Goal: Check status

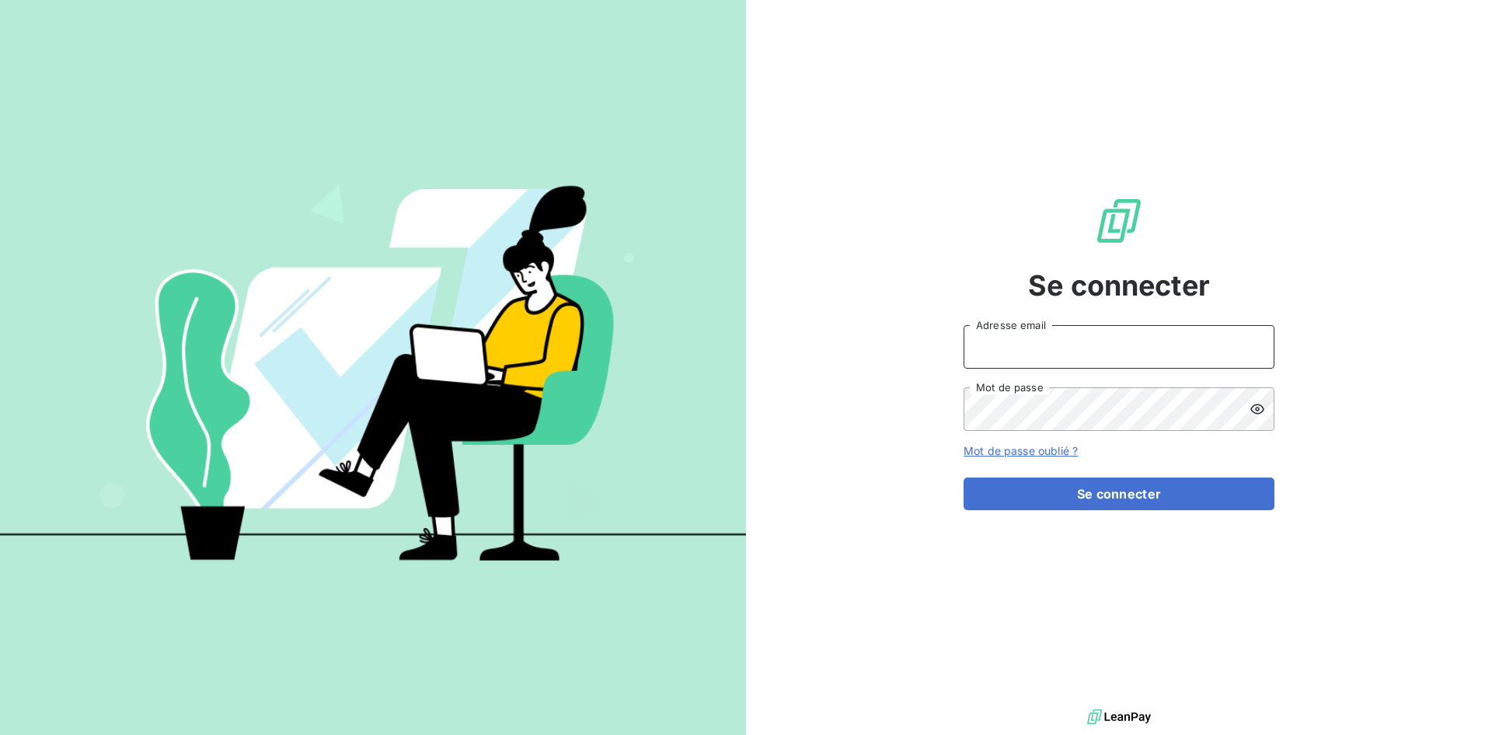
click at [1067, 354] on input "Adresse email" at bounding box center [1119, 347] width 311 height 44
type input "[EMAIL_ADDRESS][PERSON_NAME][DOMAIN_NAME]"
click at [964, 477] on button "Se connecter" at bounding box center [1119, 493] width 311 height 33
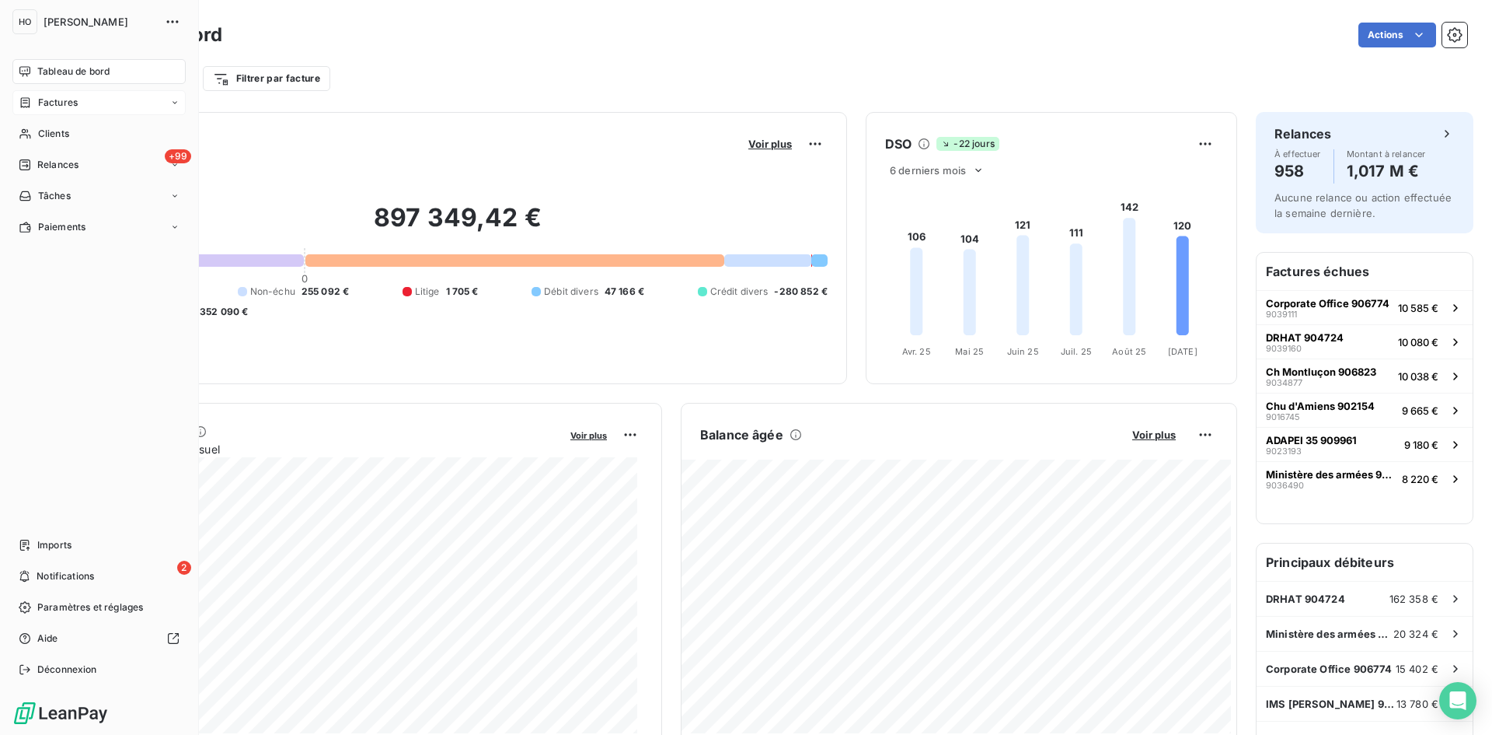
click at [59, 98] on span "Factures" at bounding box center [58, 103] width 40 height 14
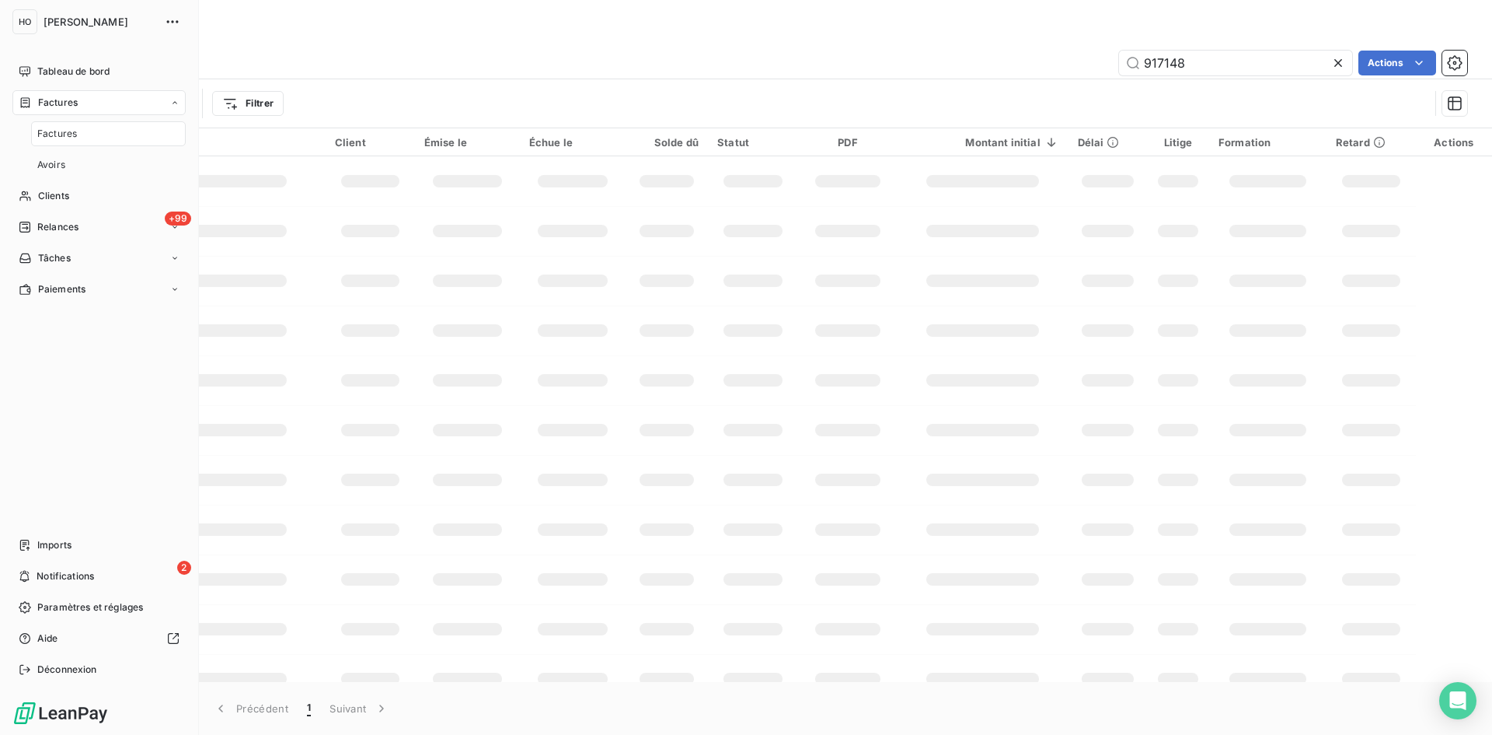
click at [94, 131] on div "Factures" at bounding box center [108, 133] width 155 height 25
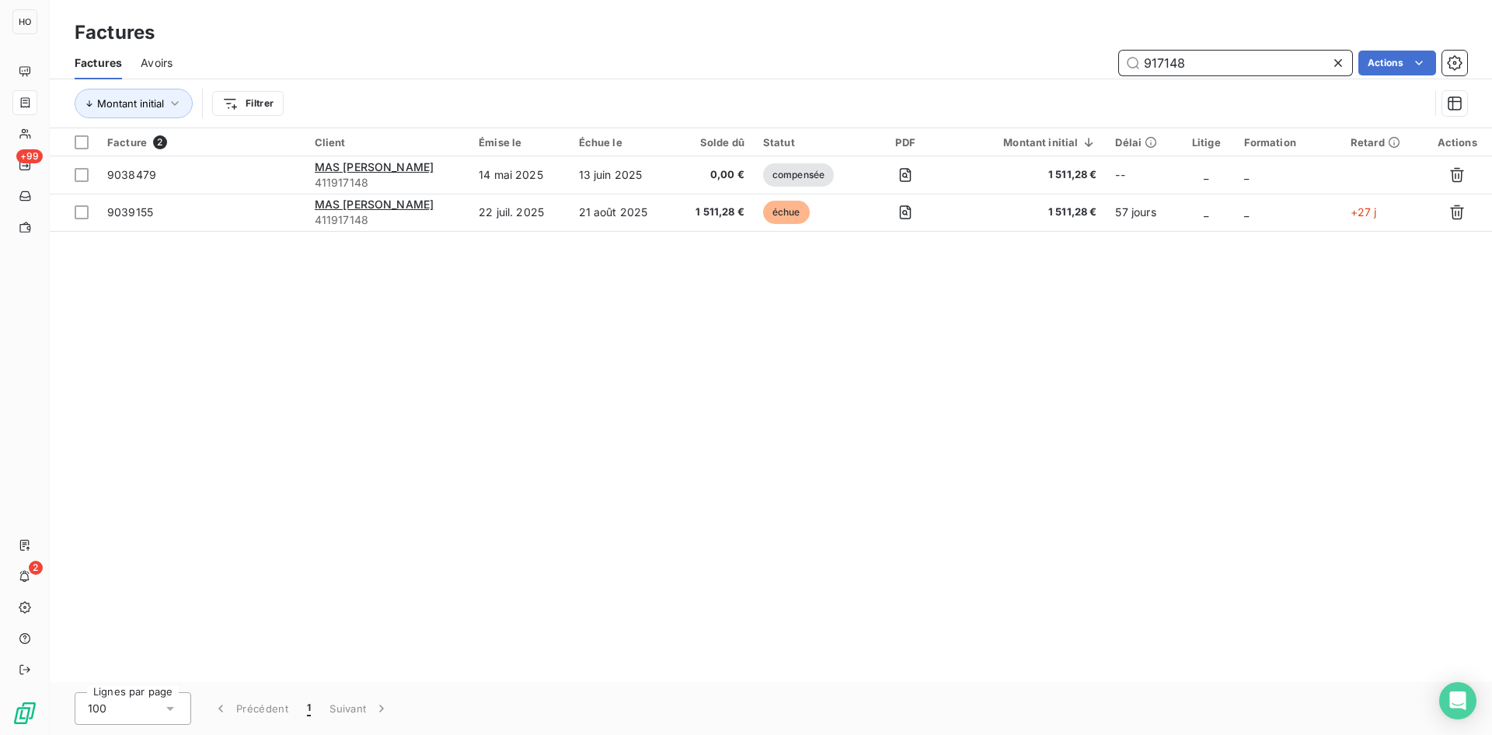
drag, startPoint x: 1095, startPoint y: 52, endPoint x: 1084, endPoint y: 52, distance: 11.7
click at [1084, 52] on div "917148 Actions" at bounding box center [829, 63] width 1276 height 25
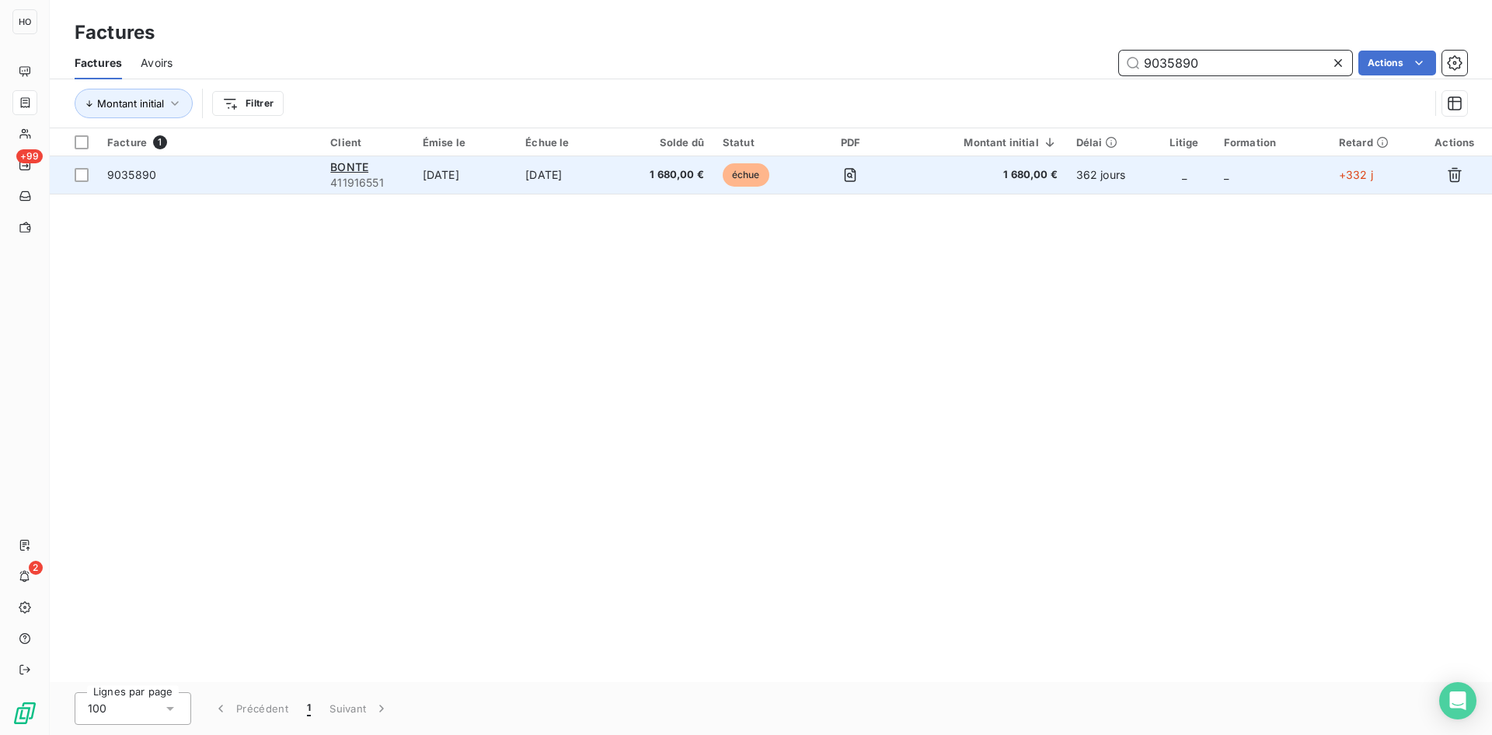
type input "9035890"
click at [588, 172] on td "[DATE]" at bounding box center [568, 174] width 104 height 37
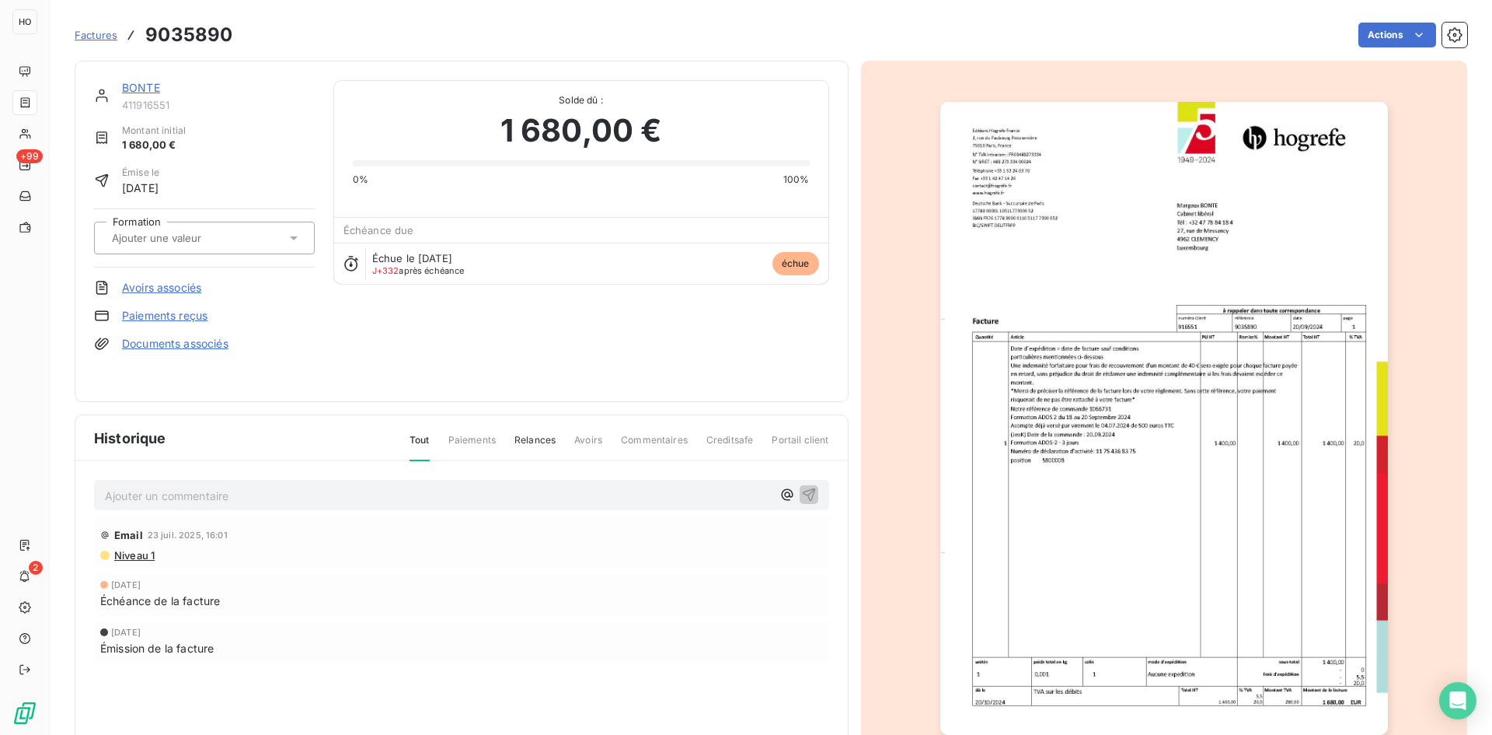
click at [143, 89] on link "BONTE" at bounding box center [141, 87] width 38 height 13
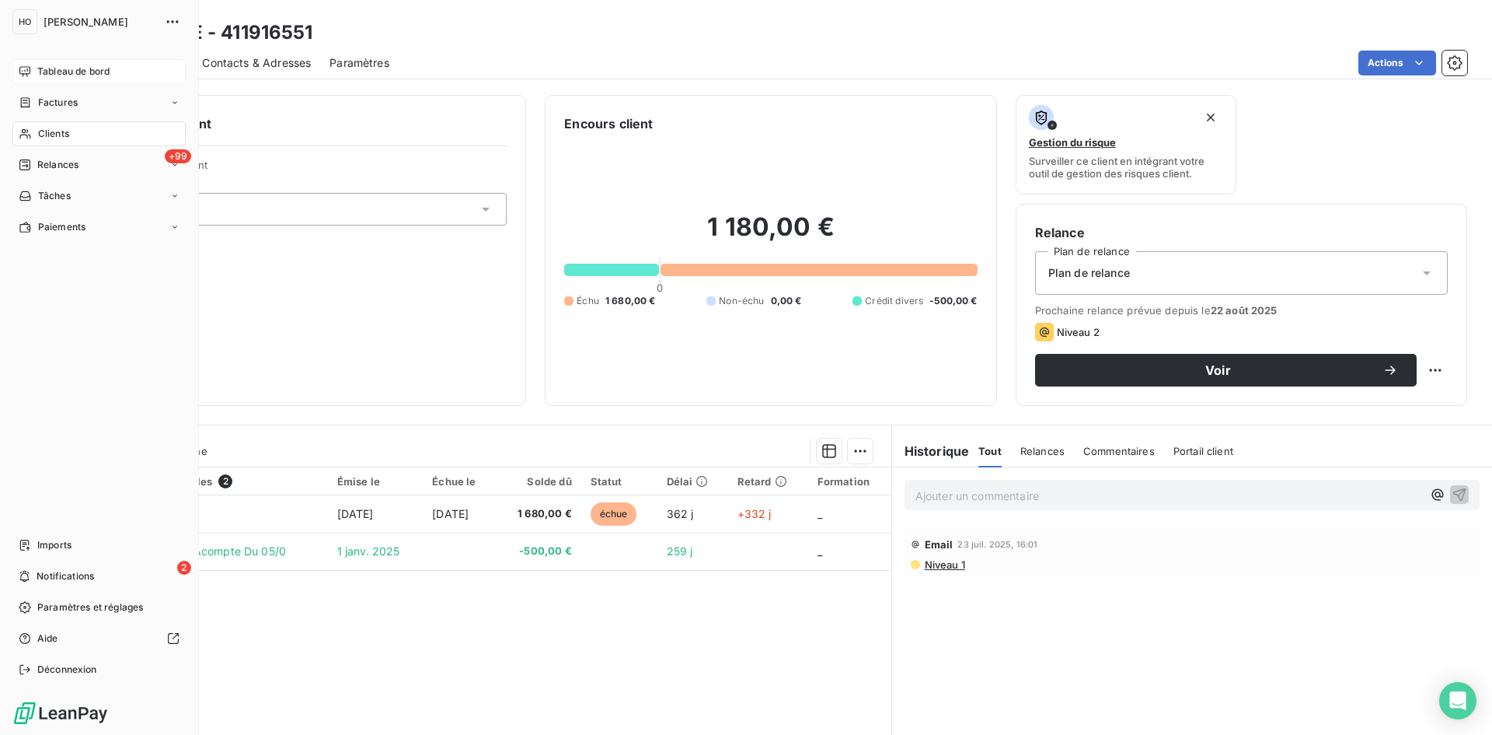
click at [35, 59] on div "Tableau de bord" at bounding box center [98, 71] width 173 height 25
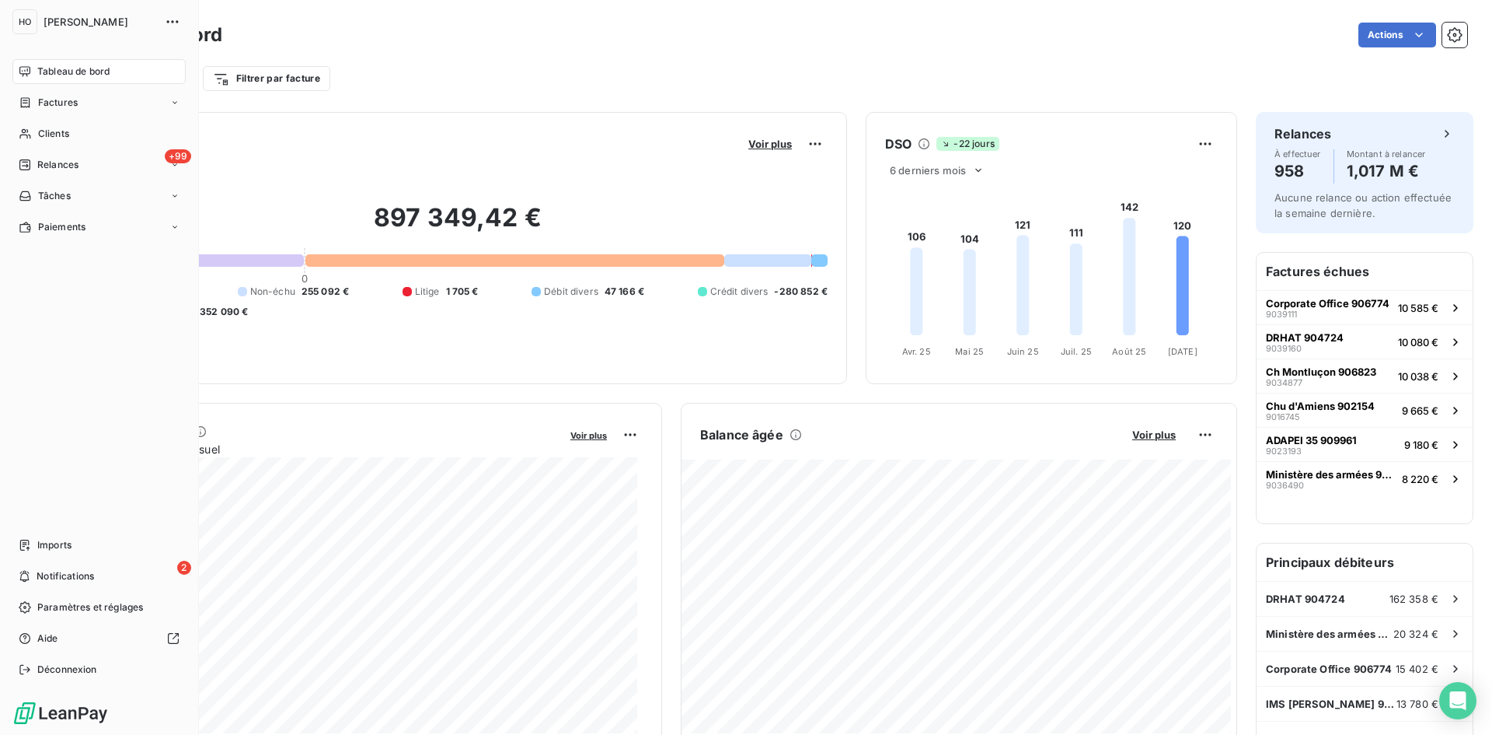
click at [48, 23] on span "[PERSON_NAME]" at bounding box center [100, 22] width 112 height 12
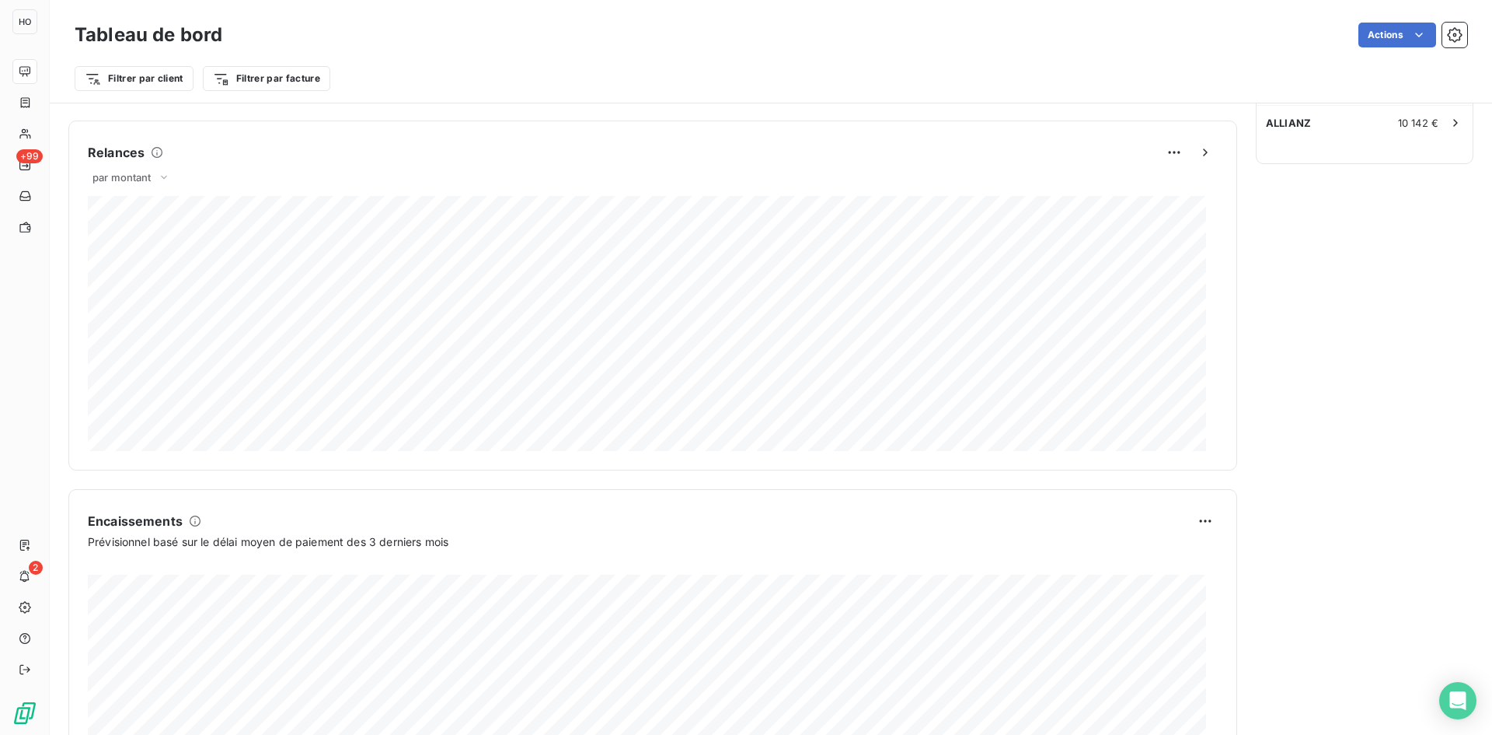
scroll to position [780, 0]
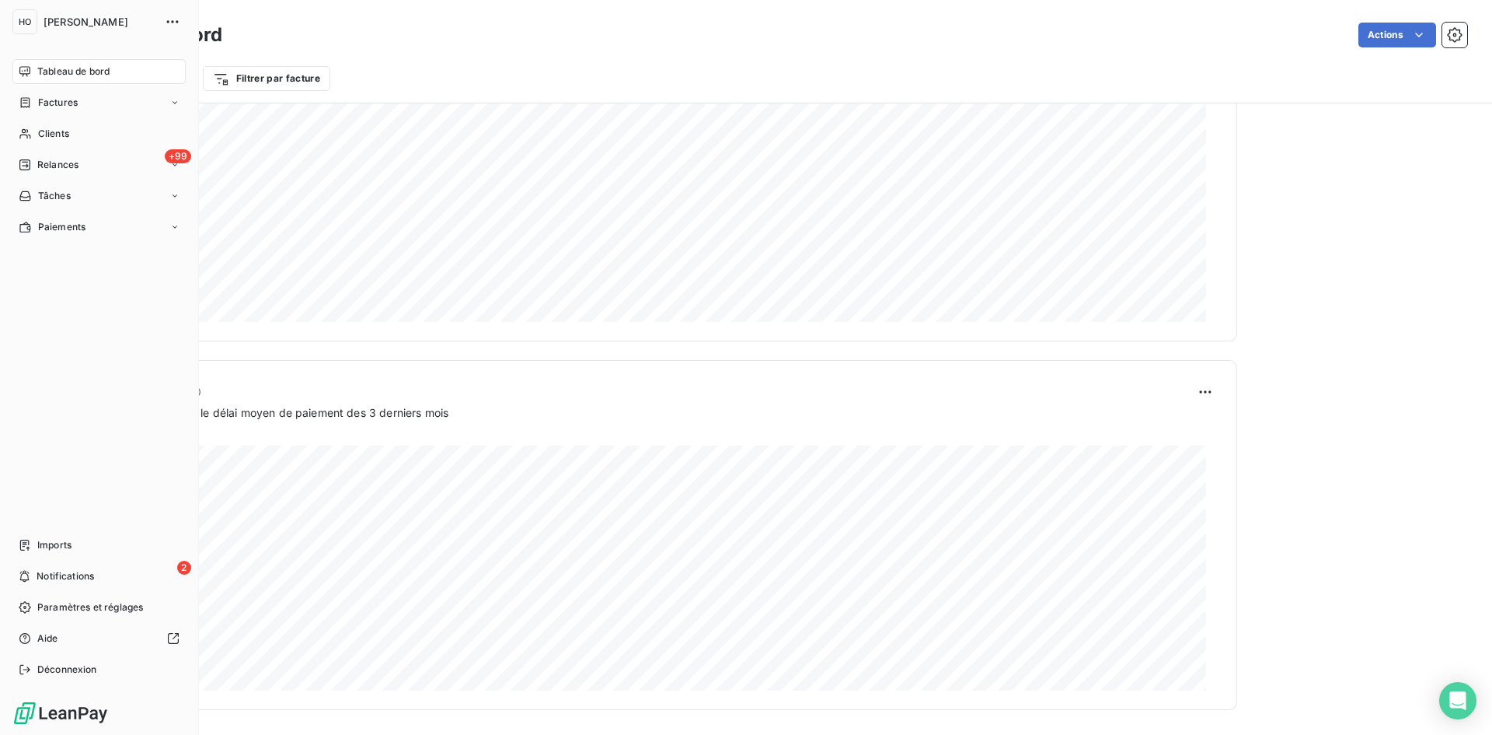
click at [42, 30] on div "HO [PERSON_NAME]" at bounding box center [98, 21] width 173 height 25
